Goal: Task Accomplishment & Management: Complete application form

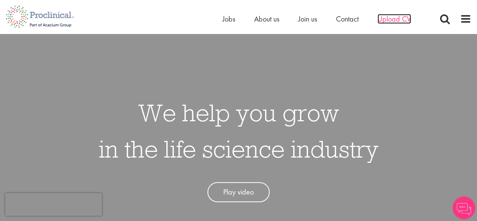
click at [392, 23] on span "Upload CV" at bounding box center [395, 19] width 34 height 10
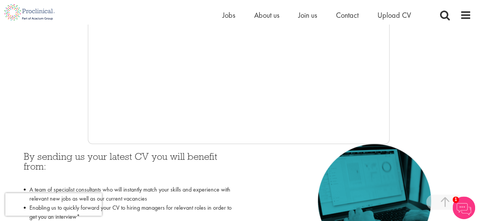
scroll to position [237, 0]
click at [468, 205] on img at bounding box center [464, 207] width 23 height 23
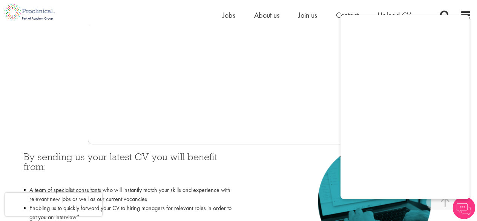
scroll to position [159, 0]
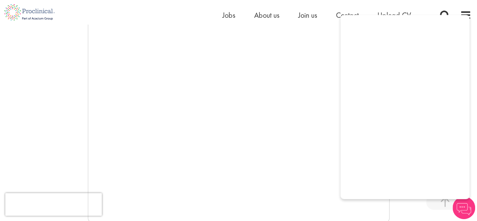
click at [466, 203] on img at bounding box center [464, 207] width 23 height 23
click at [386, 12] on span "Upload CV" at bounding box center [395, 15] width 34 height 10
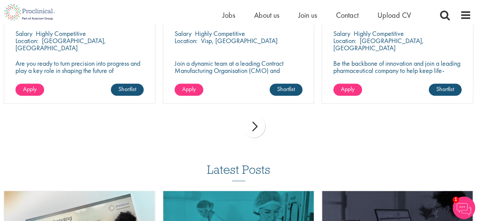
scroll to position [601, 0]
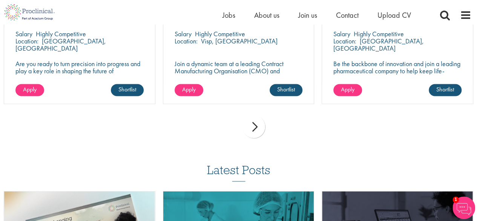
click at [255, 125] on div "next" at bounding box center [254, 126] width 23 height 23
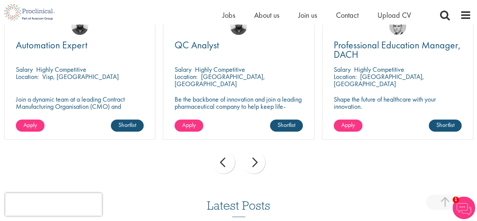
scroll to position [565, 0]
click at [263, 160] on div "next" at bounding box center [254, 161] width 23 height 23
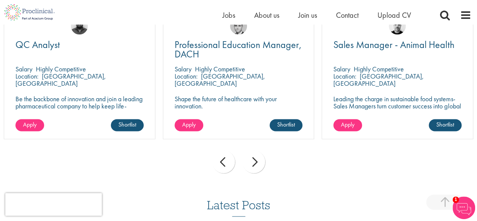
click at [263, 160] on div "next" at bounding box center [254, 161] width 23 height 23
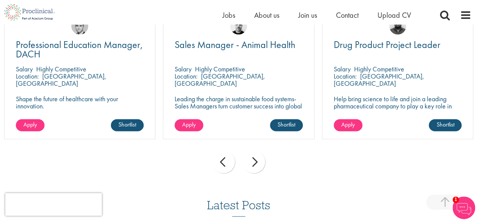
click at [263, 160] on div "next" at bounding box center [254, 161] width 23 height 23
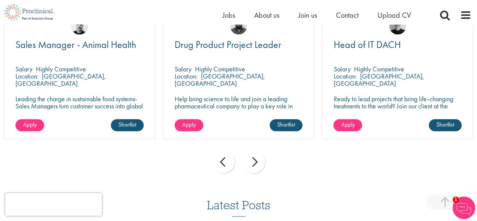
click at [263, 160] on div "next" at bounding box center [254, 161] width 23 height 23
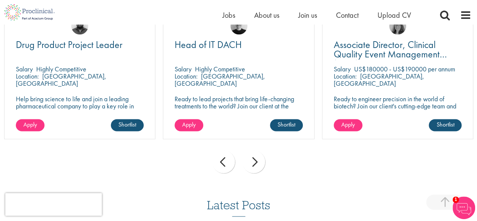
click at [263, 160] on div "next" at bounding box center [254, 161] width 23 height 23
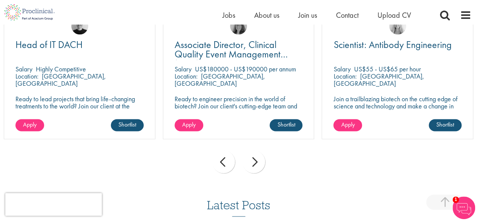
click at [263, 160] on div "next" at bounding box center [254, 161] width 23 height 23
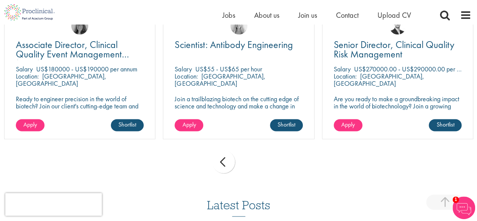
click at [263, 160] on div "prev next" at bounding box center [238, 162] width 477 height 33
click at [237, 163] on div "prev next" at bounding box center [238, 162] width 477 height 33
click at [233, 163] on div "prev" at bounding box center [224, 161] width 23 height 23
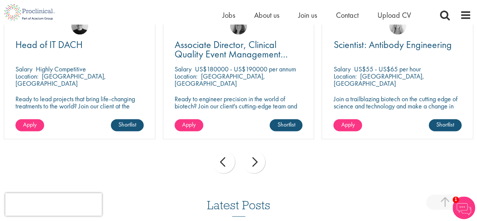
click at [233, 163] on div "prev" at bounding box center [224, 161] width 23 height 23
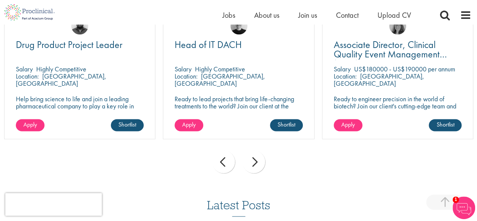
click at [233, 163] on div "prev" at bounding box center [224, 161] width 23 height 23
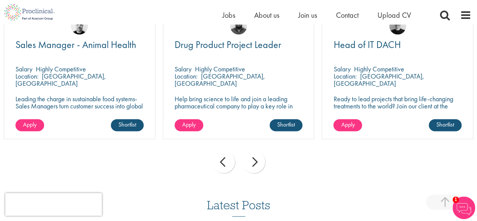
click at [233, 163] on div "prev" at bounding box center [224, 161] width 23 height 23
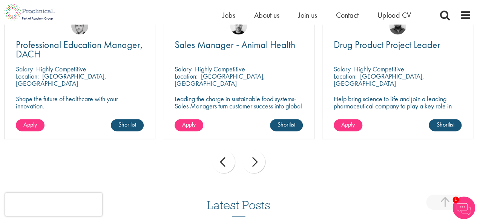
click at [233, 163] on div "prev" at bounding box center [224, 161] width 23 height 23
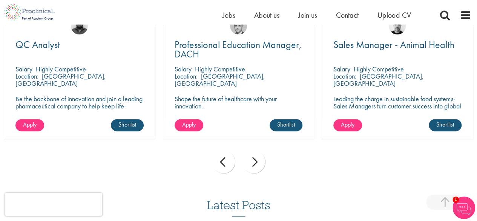
click at [233, 163] on div "prev" at bounding box center [224, 161] width 23 height 23
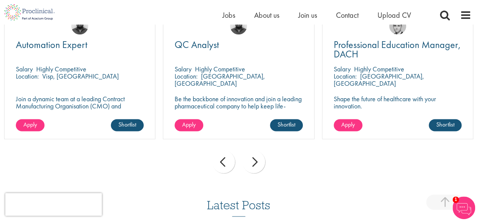
click at [233, 163] on div "prev" at bounding box center [224, 161] width 23 height 23
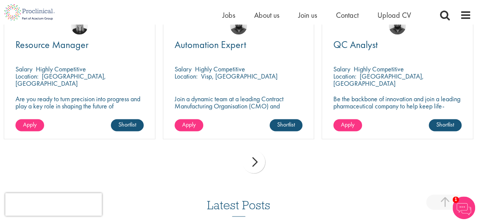
click at [233, 163] on div "prev next" at bounding box center [238, 162] width 477 height 33
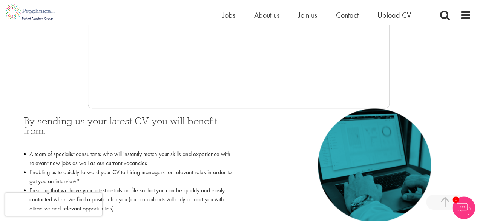
scroll to position [248, 0]
